Goal: Task Accomplishment & Management: Use online tool/utility

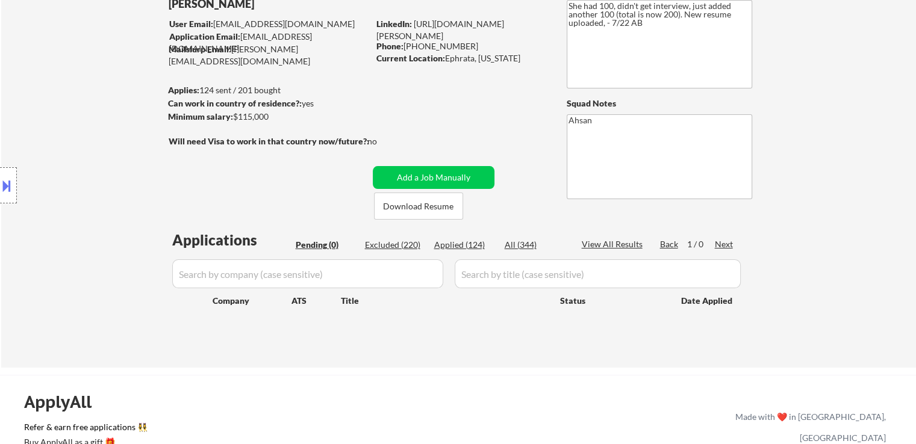
scroll to position [120, 0]
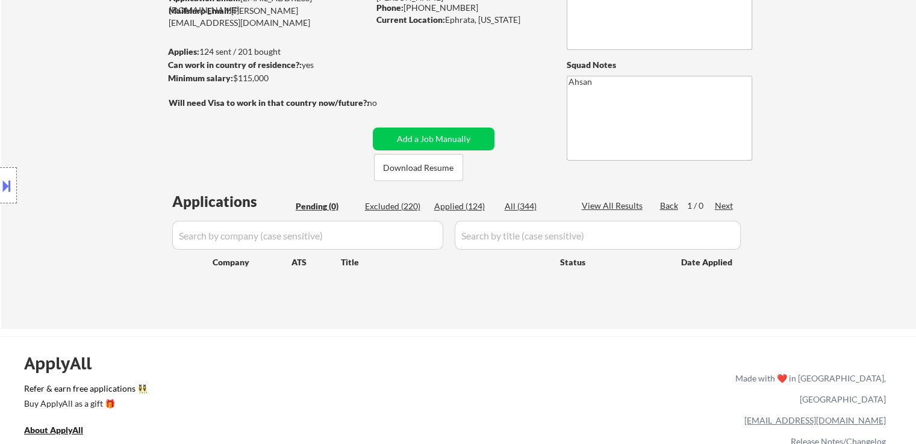
click at [116, 171] on div "Location Inclusions: [GEOGRAPHIC_DATA], [GEOGRAPHIC_DATA] [GEOGRAPHIC_DATA], [G…" at bounding box center [108, 185] width 216 height 223
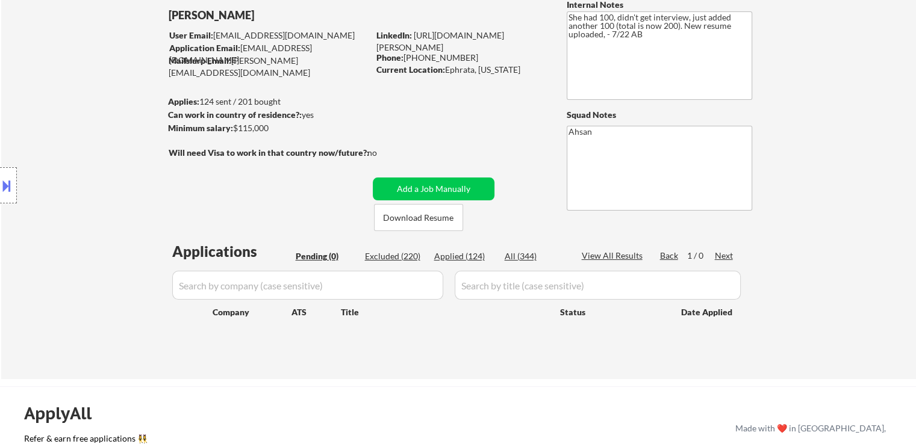
scroll to position [0, 0]
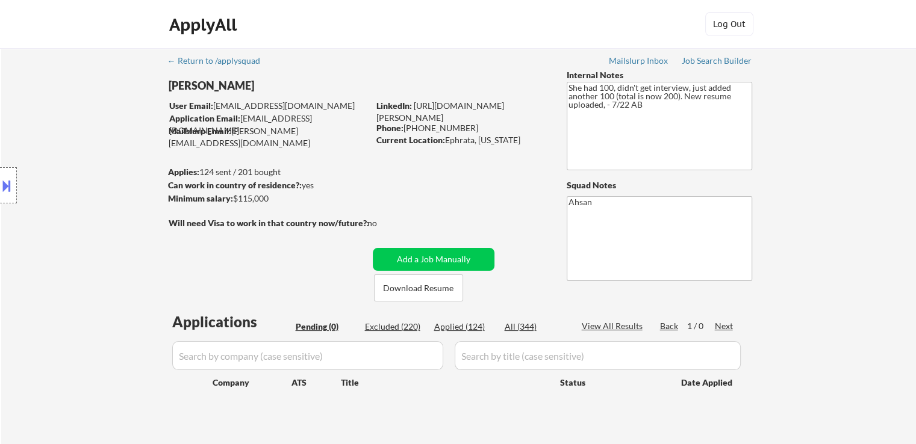
click at [119, 183] on div "Location Inclusions: [GEOGRAPHIC_DATA], [GEOGRAPHIC_DATA] [GEOGRAPHIC_DATA], [G…" at bounding box center [108, 185] width 216 height 223
click at [120, 184] on div "Location Inclusions: [GEOGRAPHIC_DATA], [GEOGRAPHIC_DATA] [GEOGRAPHIC_DATA], [G…" at bounding box center [108, 185] width 216 height 223
click at [723, 61] on div "Job Search Builder" at bounding box center [717, 61] width 70 height 8
drag, startPoint x: 651, startPoint y: 109, endPoint x: 636, endPoint y: 104, distance: 15.8
click at [567, 90] on textarea "She had 100, didn't get interview, just added another 100 (total is now 200). N…" at bounding box center [659, 126] width 185 height 89
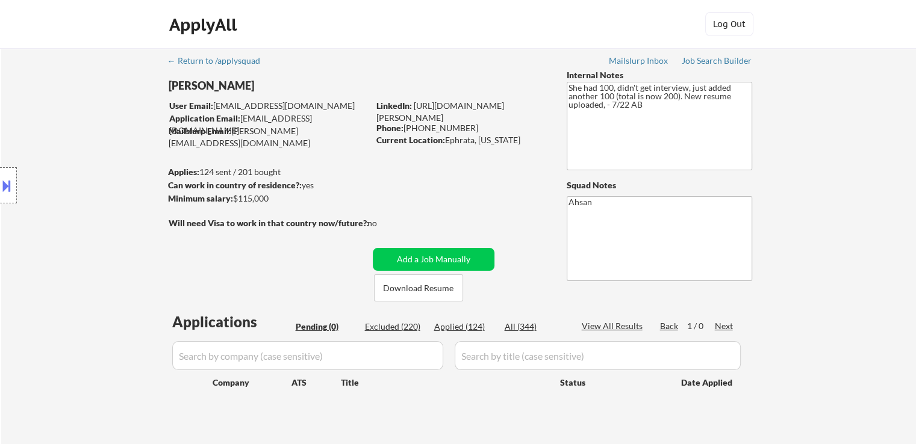
click at [806, 189] on div "← Return to /applysquad Mailslurp Inbox Job Search Builder [PERSON_NAME] User E…" at bounding box center [458, 249] width 915 height 402
click at [97, 182] on div "Location Inclusions: [GEOGRAPHIC_DATA], [GEOGRAPHIC_DATA] [GEOGRAPHIC_DATA], [G…" at bounding box center [108, 185] width 216 height 223
click at [97, 181] on div "Location Inclusions: [GEOGRAPHIC_DATA], [GEOGRAPHIC_DATA] [GEOGRAPHIC_DATA], [G…" at bounding box center [108, 185] width 216 height 223
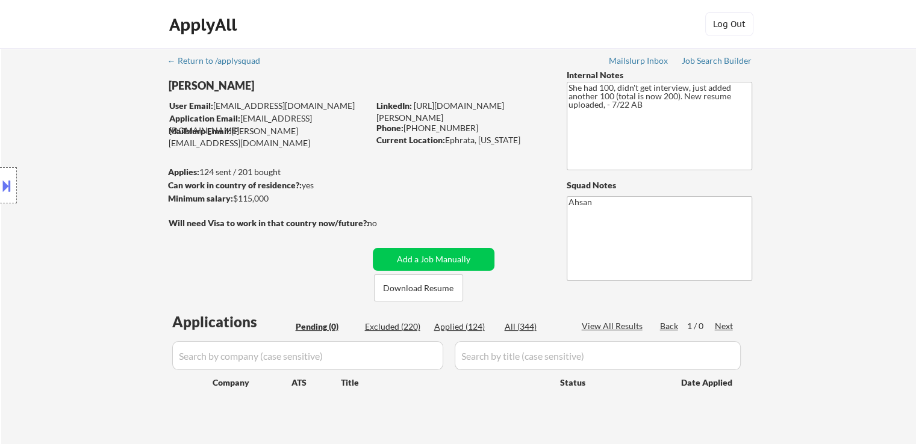
click at [154, 208] on div "Location Inclusions: [GEOGRAPHIC_DATA], [GEOGRAPHIC_DATA] [GEOGRAPHIC_DATA], [G…" at bounding box center [108, 185] width 216 height 223
drag, startPoint x: 87, startPoint y: 208, endPoint x: 87, endPoint y: 201, distance: 6.6
click at [87, 205] on div "Location Inclusions: [GEOGRAPHIC_DATA], [GEOGRAPHIC_DATA] [GEOGRAPHIC_DATA], [G…" at bounding box center [108, 185] width 216 height 223
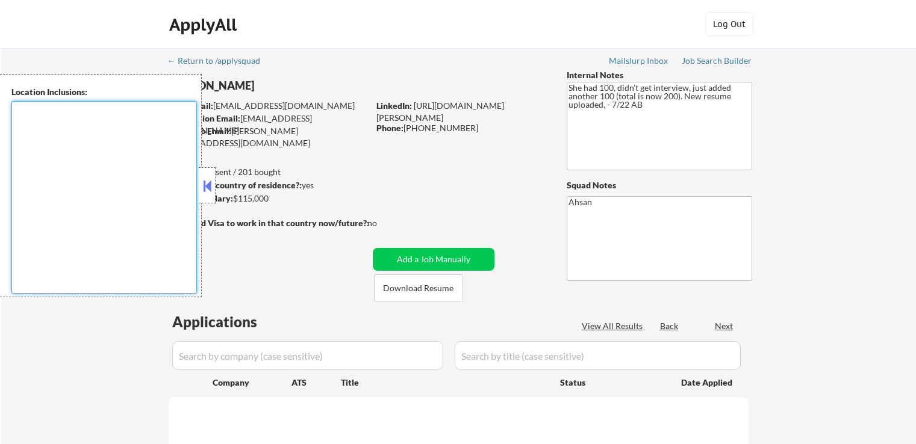
click at [83, 190] on textarea at bounding box center [103, 197] width 185 height 193
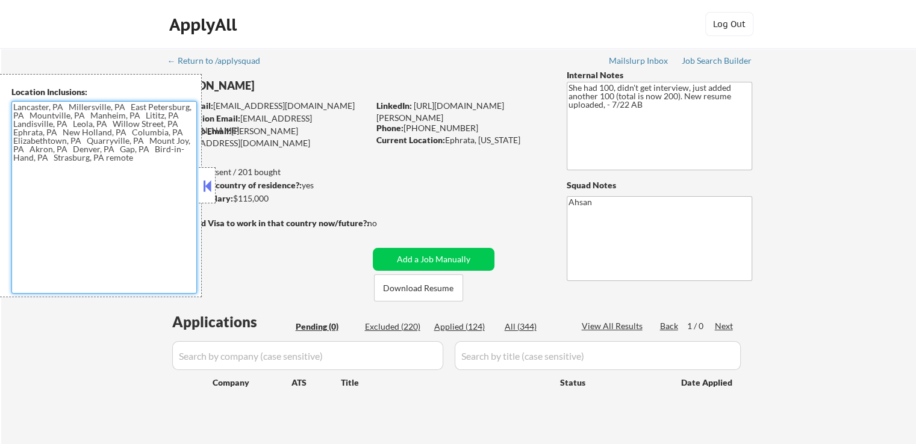
type textarea "[GEOGRAPHIC_DATA], [GEOGRAPHIC_DATA] [GEOGRAPHIC_DATA], [GEOGRAPHIC_DATA] [GEOG…"
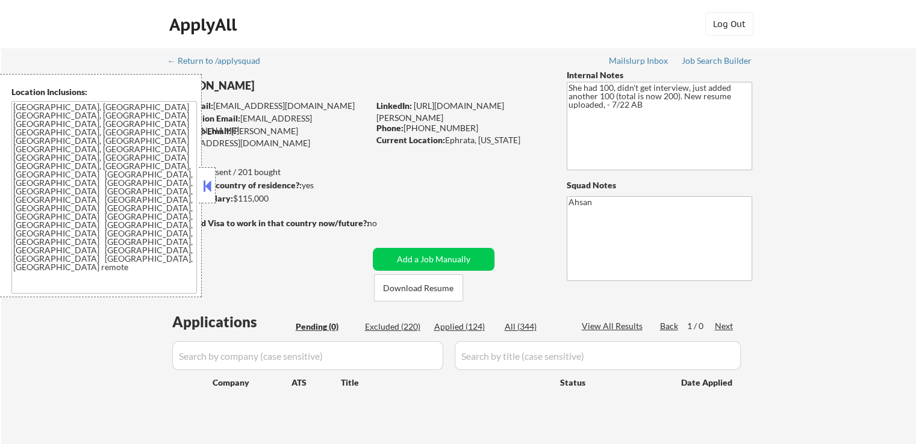
click at [208, 192] on button at bounding box center [207, 186] width 13 height 18
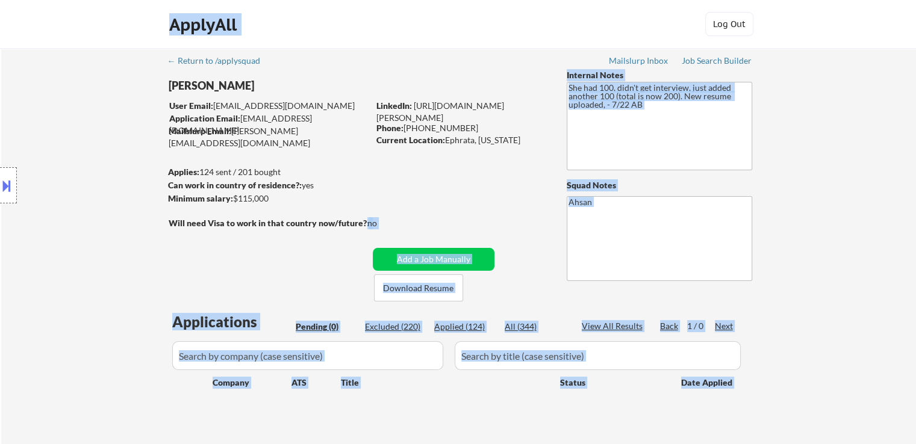
drag, startPoint x: 169, startPoint y: 222, endPoint x: 374, endPoint y: 222, distance: 205.4
click at [367, 222] on body "← Return to /applysquad Mailslurp Inbox Job Search Builder [PERSON_NAME] User E…" at bounding box center [458, 222] width 916 height 444
click at [400, 222] on div "no" at bounding box center [384, 223] width 34 height 12
drag, startPoint x: 337, startPoint y: 225, endPoint x: 166, endPoint y: 216, distance: 171.3
click at [166, 216] on body "← Return to /applysquad Mailslurp Inbox Job Search Builder [PERSON_NAME] User E…" at bounding box center [458, 222] width 916 height 444
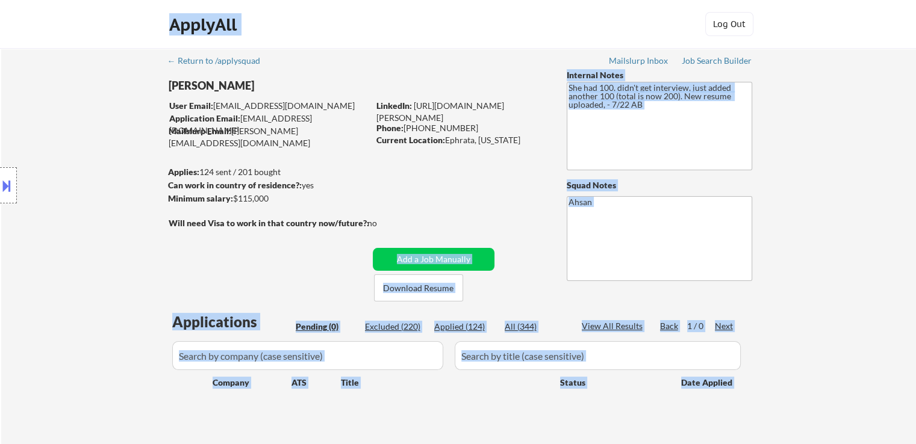
click at [117, 223] on div "Location Inclusions: [GEOGRAPHIC_DATA], [GEOGRAPHIC_DATA] [GEOGRAPHIC_DATA], [G…" at bounding box center [108, 185] width 216 height 223
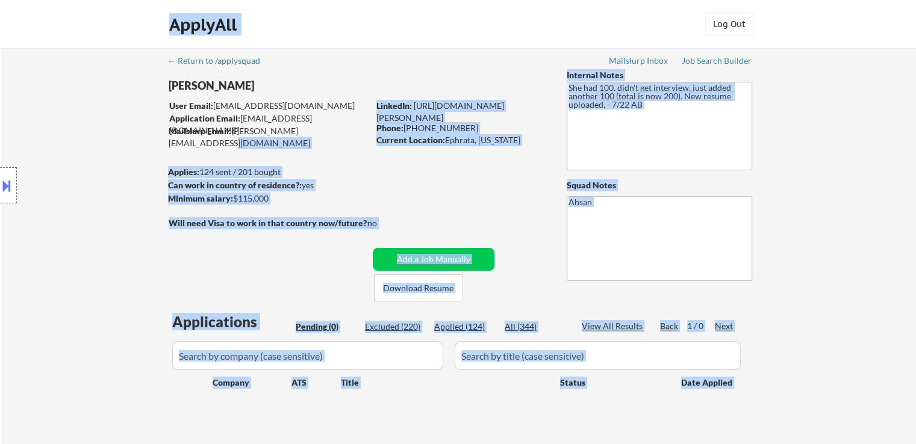
drag, startPoint x: 334, startPoint y: 134, endPoint x: 153, endPoint y: 110, distance: 182.9
click at [157, 108] on body "← Return to /applysquad Mailslurp Inbox Job Search Builder [PERSON_NAME] User E…" at bounding box center [458, 222] width 916 height 444
click at [143, 119] on div "Location Inclusions: [GEOGRAPHIC_DATA], [GEOGRAPHIC_DATA] [GEOGRAPHIC_DATA], [G…" at bounding box center [108, 185] width 216 height 223
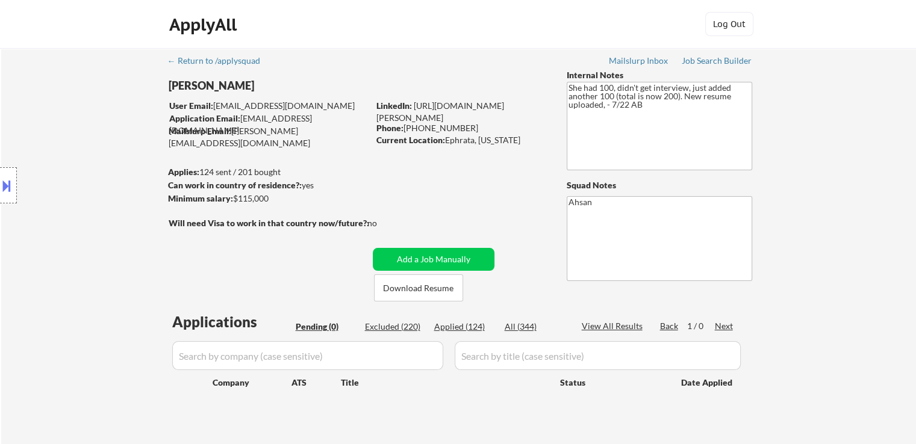
drag, startPoint x: 532, startPoint y: 143, endPoint x: 353, endPoint y: 145, distance: 179.5
click at [353, 145] on div "← Return to /applysquad Mailslurp Inbox Job Search Builder [PERSON_NAME] User E…" at bounding box center [458, 244] width 601 height 392
drag, startPoint x: 351, startPoint y: 157, endPoint x: 344, endPoint y: 156, distance: 6.1
click at [349, 157] on div "← Return to /applysquad Mailslurp Inbox Job Search Builder [PERSON_NAME] User E…" at bounding box center [458, 244] width 601 height 392
click at [67, 187] on div "Location Inclusions: [GEOGRAPHIC_DATA], [GEOGRAPHIC_DATA] [GEOGRAPHIC_DATA], [G…" at bounding box center [108, 185] width 216 height 223
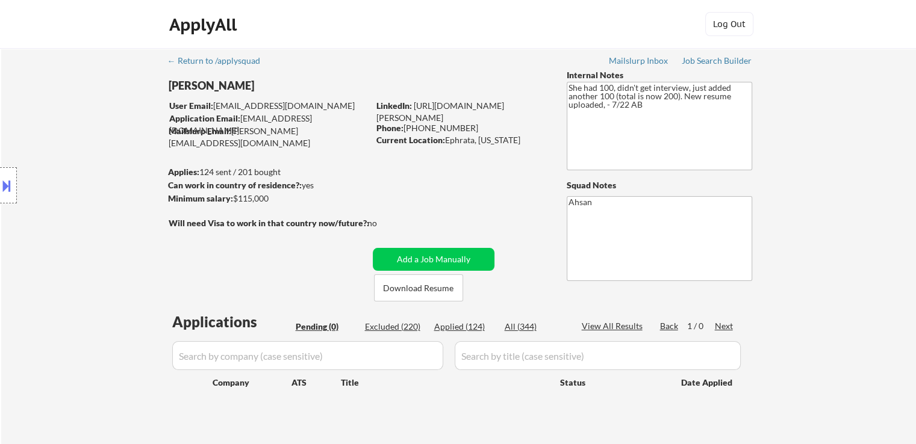
click at [67, 187] on div "Location Inclusions: [GEOGRAPHIC_DATA], [GEOGRAPHIC_DATA] [GEOGRAPHIC_DATA], [G…" at bounding box center [108, 185] width 216 height 223
click at [69, 187] on div "Location Inclusions: [GEOGRAPHIC_DATA], [GEOGRAPHIC_DATA] [GEOGRAPHIC_DATA], [G…" at bounding box center [108, 185] width 216 height 223
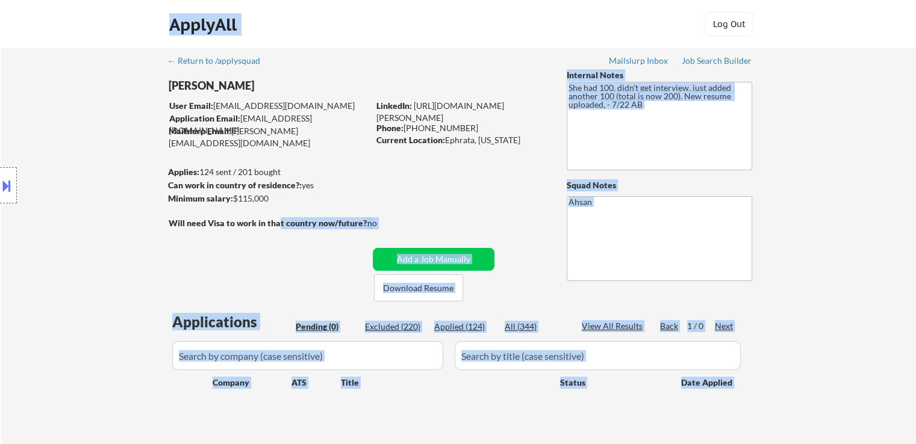
drag, startPoint x: 278, startPoint y: 225, endPoint x: 169, endPoint y: 229, distance: 109.7
click at [189, 224] on body "← Return to /applysquad Mailslurp Inbox Job Search Builder [PERSON_NAME] User E…" at bounding box center [458, 222] width 916 height 444
click at [159, 229] on div "Location Inclusions: [GEOGRAPHIC_DATA], [GEOGRAPHIC_DATA] [GEOGRAPHIC_DATA], [G…" at bounding box center [108, 185] width 216 height 223
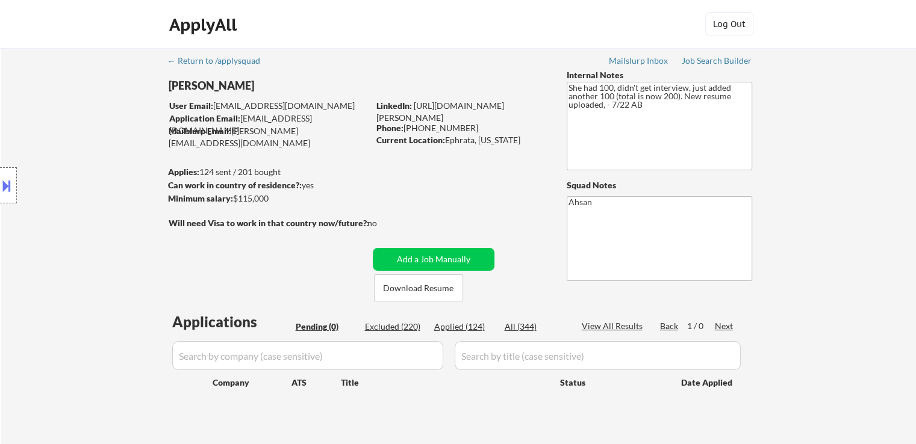
click at [120, 137] on div "Location Inclusions: [GEOGRAPHIC_DATA], [GEOGRAPHIC_DATA] [GEOGRAPHIC_DATA], [G…" at bounding box center [108, 185] width 216 height 223
click at [80, 217] on div "Location Inclusions: [GEOGRAPHIC_DATA], [GEOGRAPHIC_DATA] [GEOGRAPHIC_DATA], [G…" at bounding box center [108, 185] width 216 height 223
click at [99, 252] on div "Location Inclusions: [GEOGRAPHIC_DATA], [GEOGRAPHIC_DATA] [GEOGRAPHIC_DATA], [G…" at bounding box center [108, 185] width 216 height 223
click at [68, 258] on div "Location Inclusions: [GEOGRAPHIC_DATA], [GEOGRAPHIC_DATA] [GEOGRAPHIC_DATA], [G…" at bounding box center [108, 185] width 216 height 223
click at [131, 148] on div "Location Inclusions: [GEOGRAPHIC_DATA], [GEOGRAPHIC_DATA] [GEOGRAPHIC_DATA], [G…" at bounding box center [108, 185] width 216 height 223
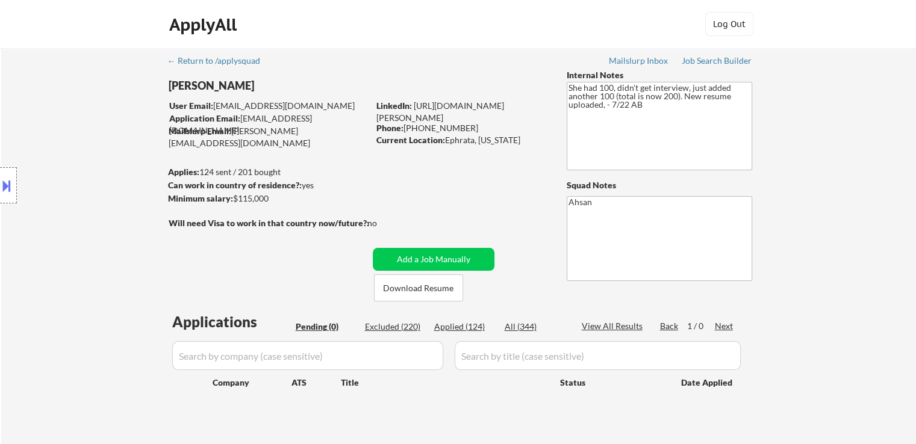
click at [80, 163] on div "Location Inclusions: [GEOGRAPHIC_DATA], [GEOGRAPHIC_DATA] [GEOGRAPHIC_DATA], [G…" at bounding box center [108, 185] width 216 height 223
click at [60, 139] on div "Location Inclusions: [GEOGRAPHIC_DATA], [GEOGRAPHIC_DATA] [GEOGRAPHIC_DATA], [G…" at bounding box center [108, 185] width 216 height 223
